Goal: Communication & Community: Answer question/provide support

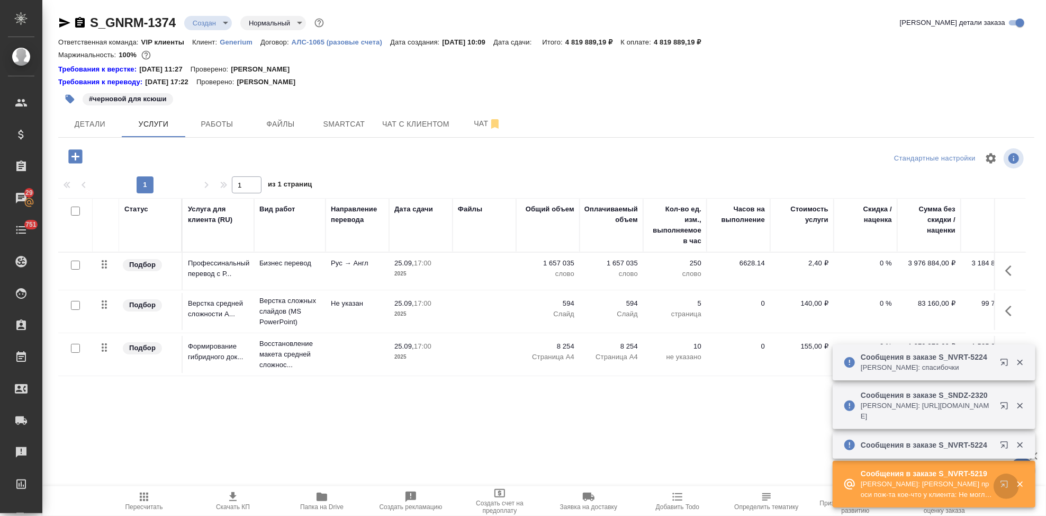
click at [1005, 487] on icon "button" at bounding box center [1006, 486] width 13 height 13
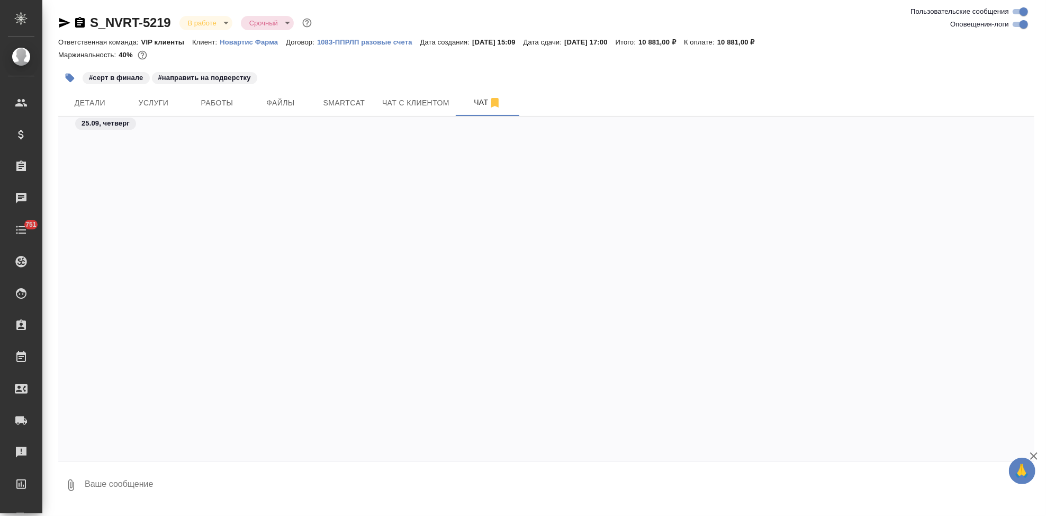
scroll to position [39324, 0]
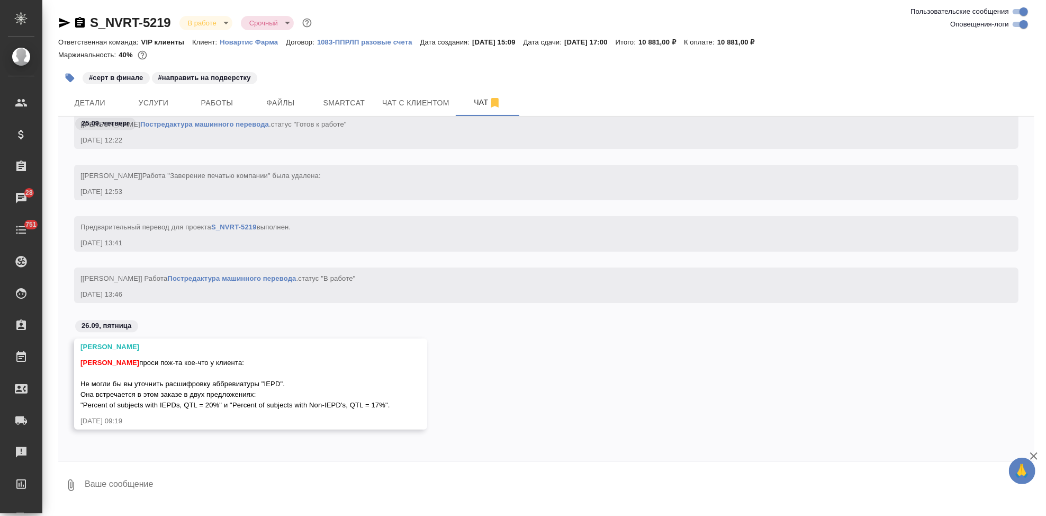
click at [405, 485] on textarea at bounding box center [559, 485] width 951 height 36
type textarea "отправила вопрос, ждем ответа. если не ответит до сдачи - выделите цветом"
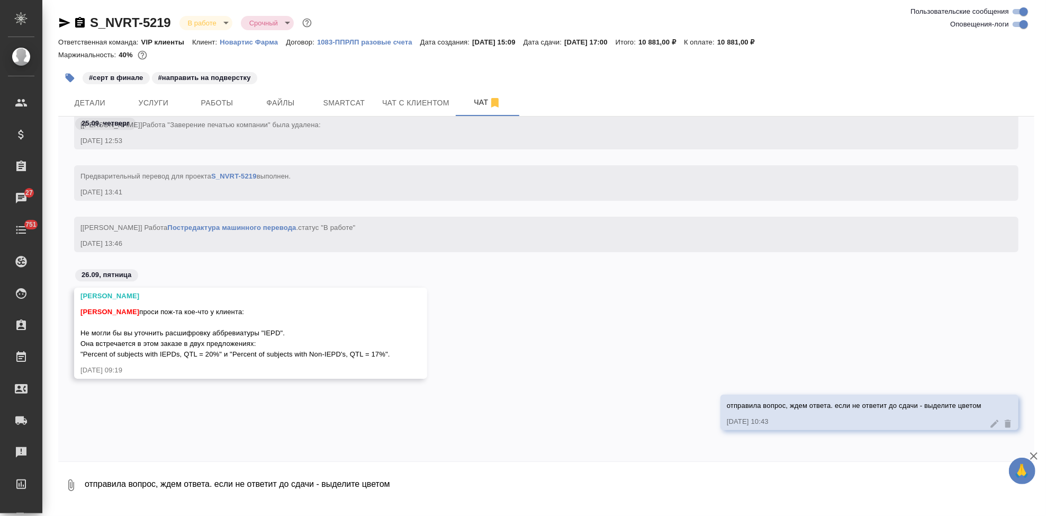
click at [283, 482] on textarea "отправила вопрос, ждем ответа. если не ответит до сдачи - выделите цветом" at bounding box center [559, 485] width 951 height 36
paste textarea "Important Event Protocol Deviation"
type textarea "Important Event Protocol Deviation"
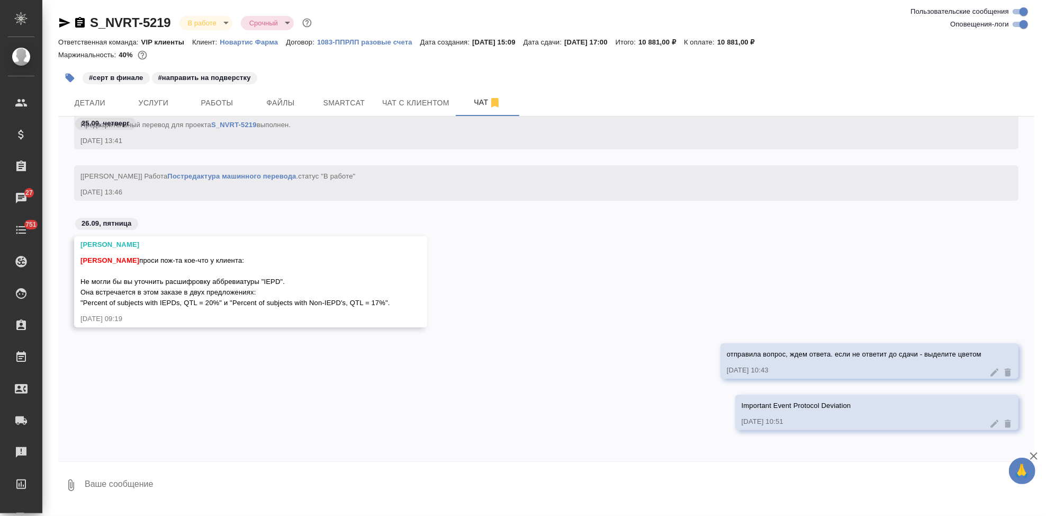
type textarea """
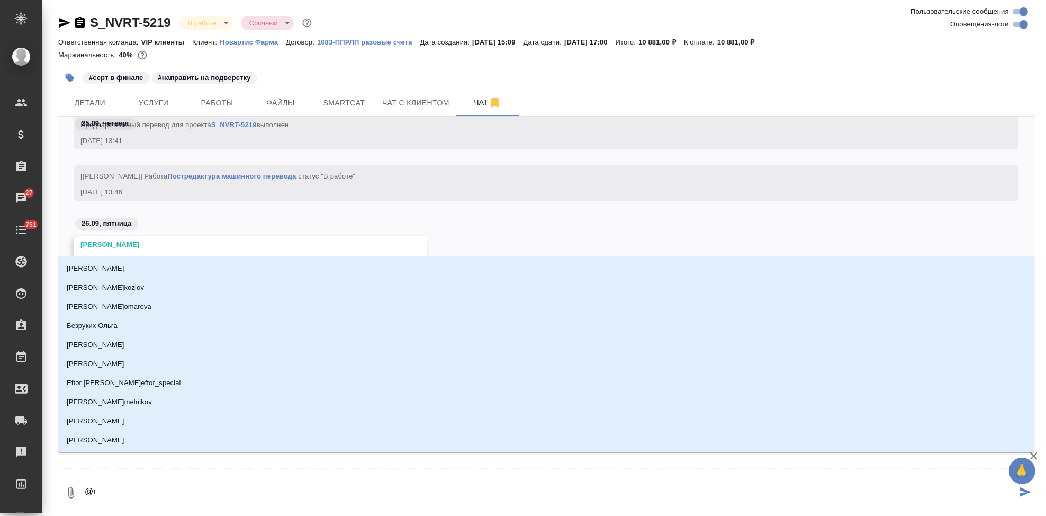
type textarea "@гш"
type input "гш"
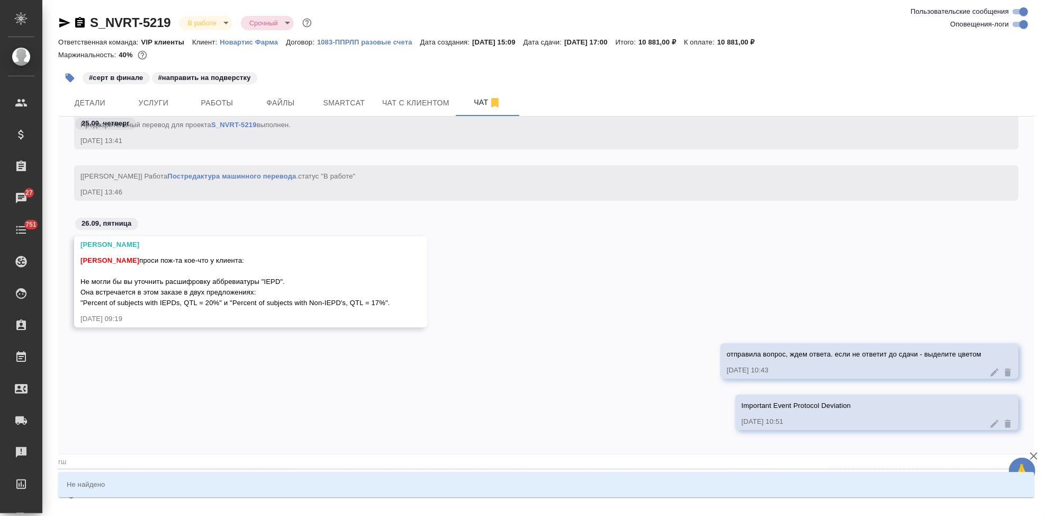
type textarea "@гшр"
type input "гшр"
type textarea "@гш"
type input "гш"
type textarea "@г"
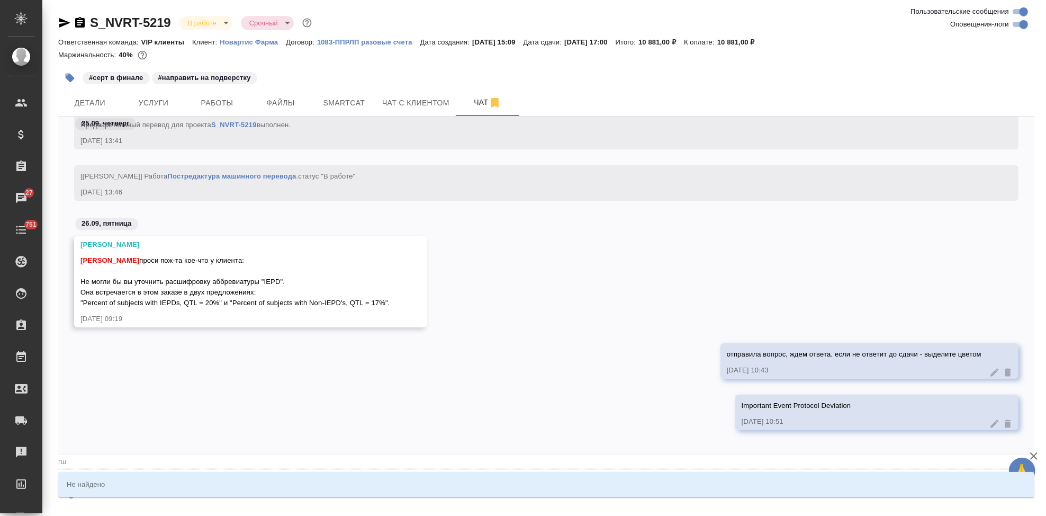
type input "г"
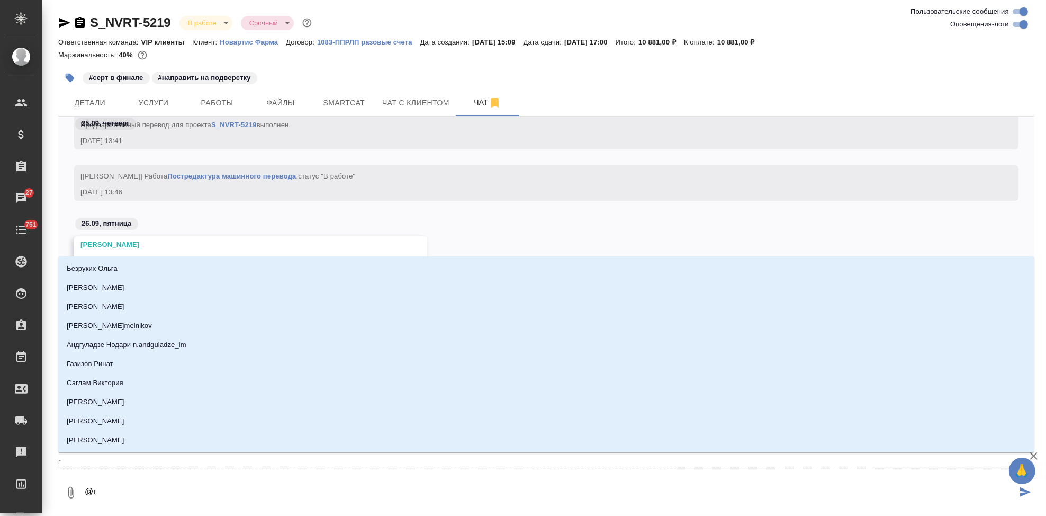
type textarea "@гр"
type input "гр"
type textarea "@гра"
type input "гра"
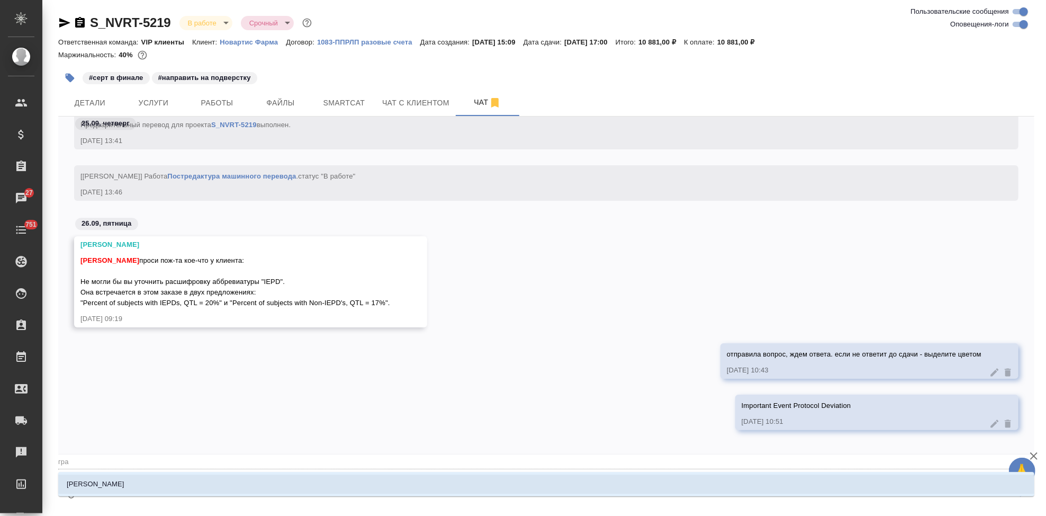
click at [282, 482] on li "[PERSON_NAME]" at bounding box center [546, 483] width 976 height 19
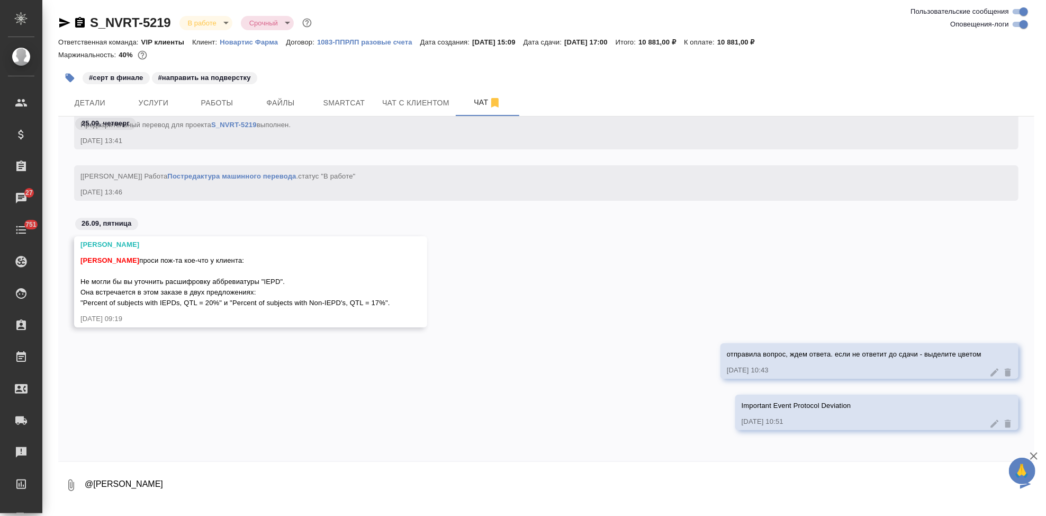
type textarea "@Грабко Мария"
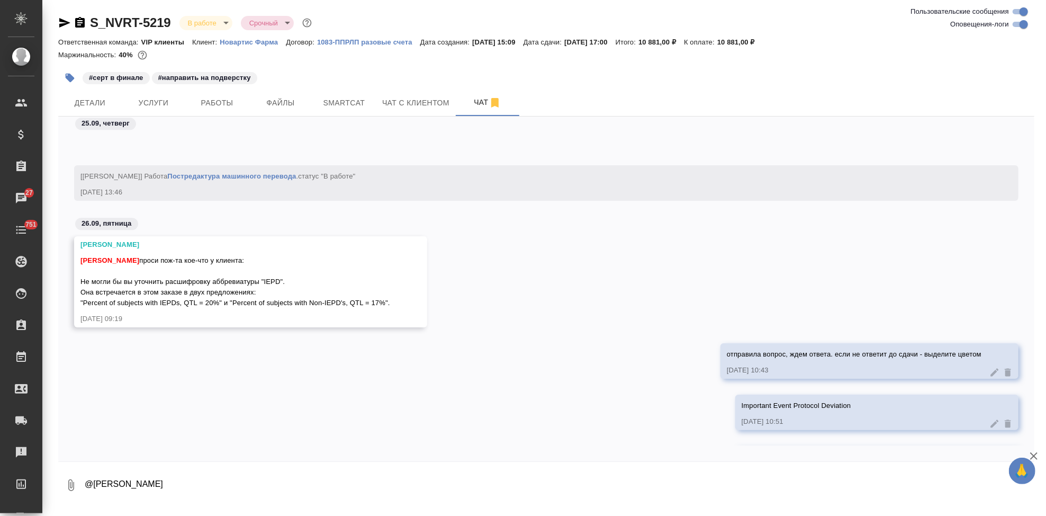
scroll to position [39478, 0]
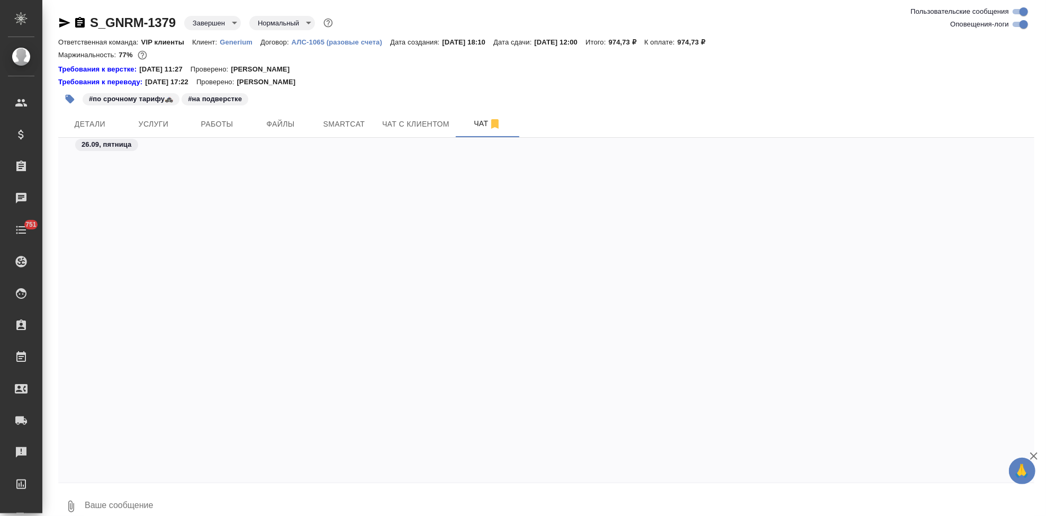
scroll to position [23695, 0]
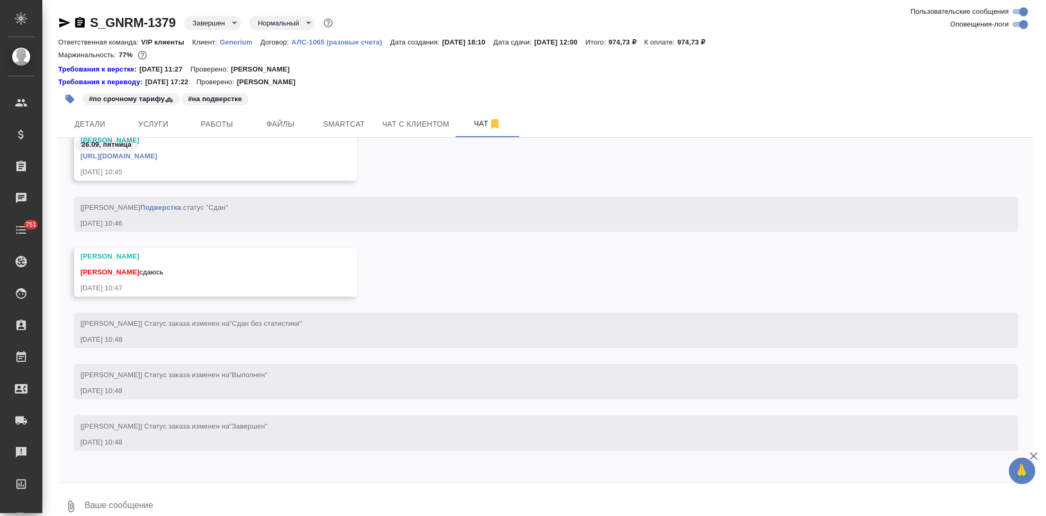
click at [191, 493] on textarea at bounding box center [559, 506] width 951 height 36
type textarea "спасибо поймала"
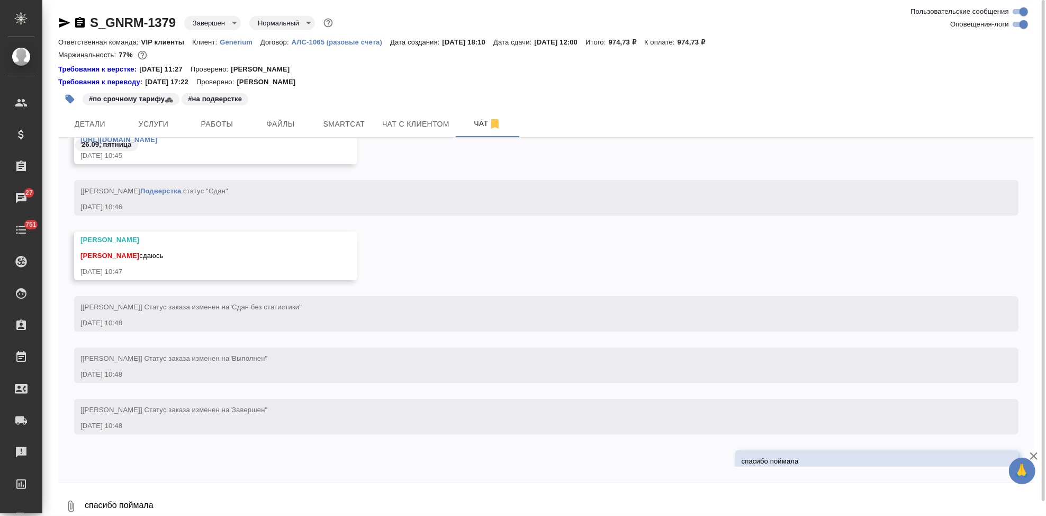
scroll to position [23688, 0]
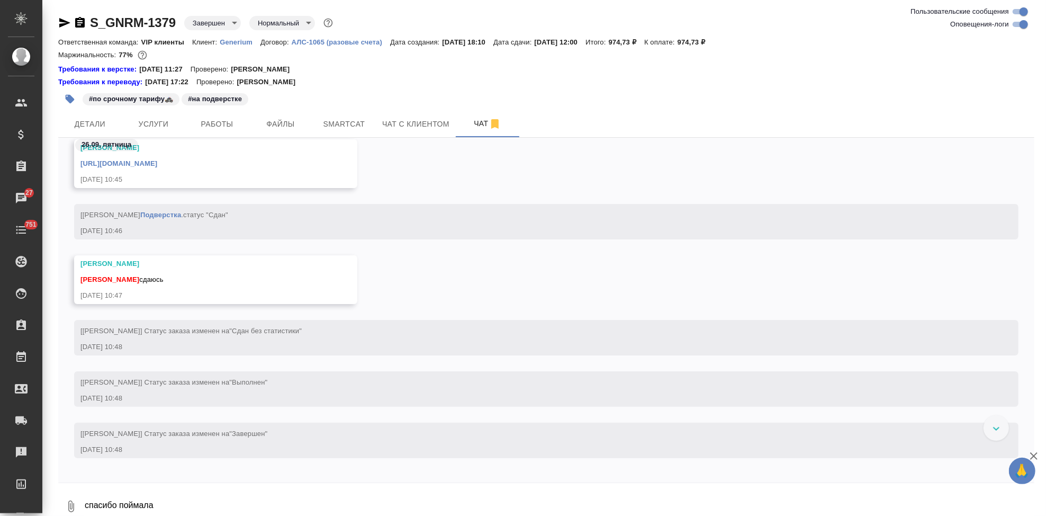
click at [157, 165] on link "https://drive.awatera.com/apps/files/?dir=/Shares/Generium/Orders/S_GNRM-1379/F…" at bounding box center [118, 163] width 77 height 8
